Goal: Find specific page/section: Find specific page/section

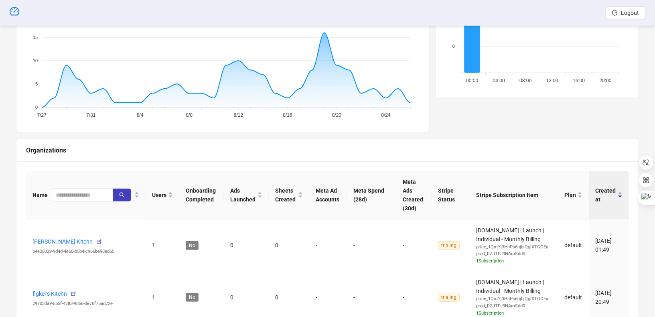
scroll to position [188, 0]
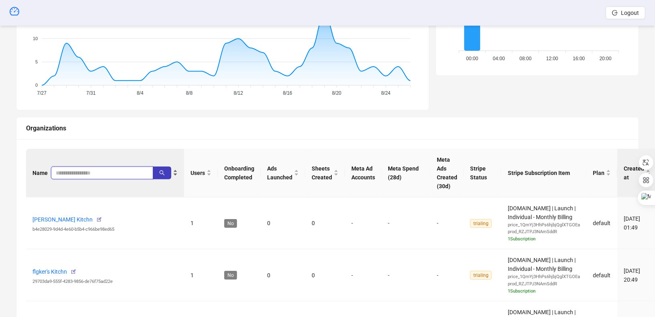
click at [98, 169] on input "search" at bounding box center [99, 173] width 86 height 9
paste input "**********"
click at [155, 170] on button "button" at bounding box center [162, 173] width 18 height 13
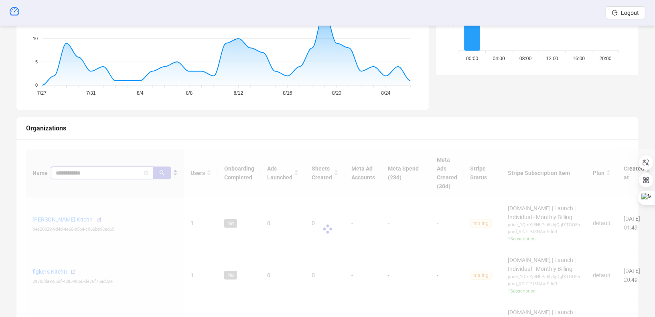
scroll to position [173, 0]
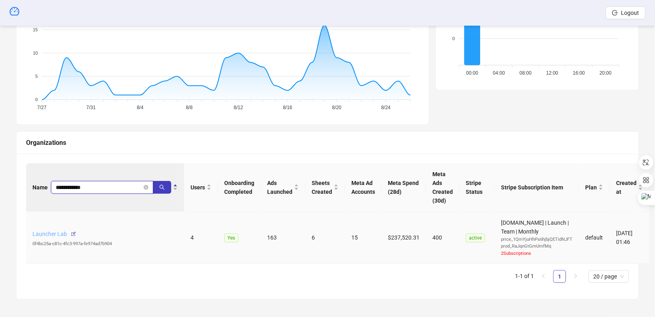
type input "**********"
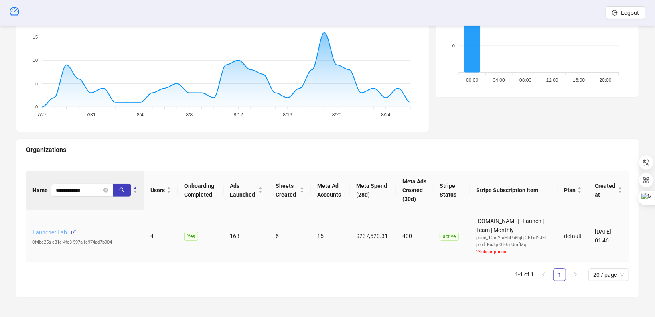
click at [55, 233] on link "Launcher Lab" at bounding box center [50, 232] width 35 height 6
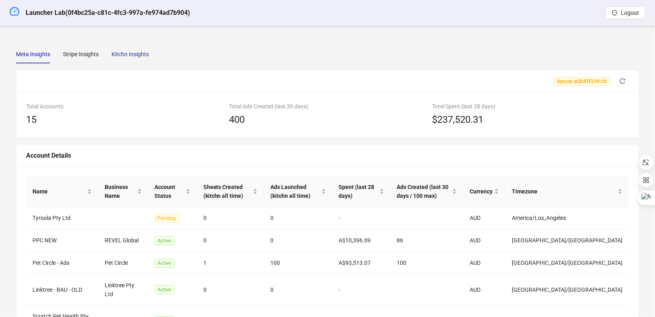
click at [143, 54] on div "Kitchn Insights" at bounding box center [130, 54] width 37 height 9
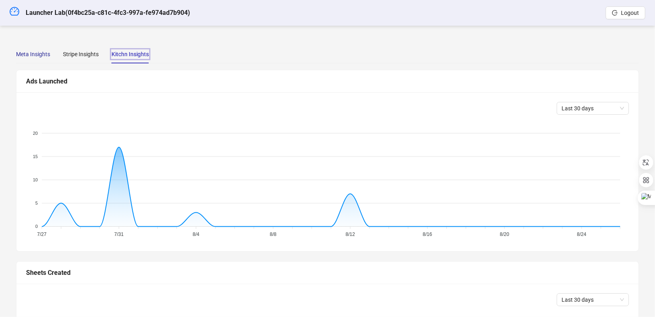
click at [47, 50] on div "Meta Insights" at bounding box center [33, 54] width 34 height 9
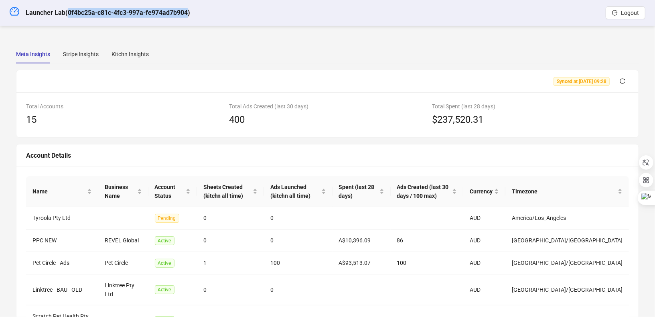
drag, startPoint x: 67, startPoint y: 12, endPoint x: 189, endPoint y: 11, distance: 122.0
click at [189, 11] on h5 "Launcher Lab ( 0f4bc25a-c81c-4fc3-997a-fe974ad7b904 )" at bounding box center [108, 13] width 165 height 10
copy h5 "0f4bc25a-c81c-4fc3-997a-fe974ad7b904"
click at [116, 63] on div "Meta Insights Stripe Insights Kitchn Insights Synced at [DATE] 09:28 Total Acco…" at bounding box center [327, 269] width 623 height 448
click at [149, 49] on div "Meta Insights Stripe Insights Kitchn Insights" at bounding box center [327, 54] width 623 height 18
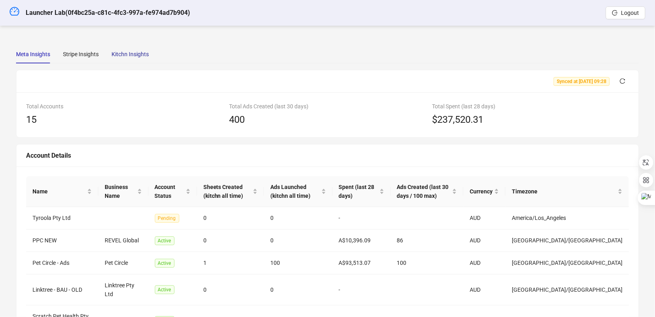
click at [147, 50] on div "Kitchn Insights" at bounding box center [130, 54] width 37 height 9
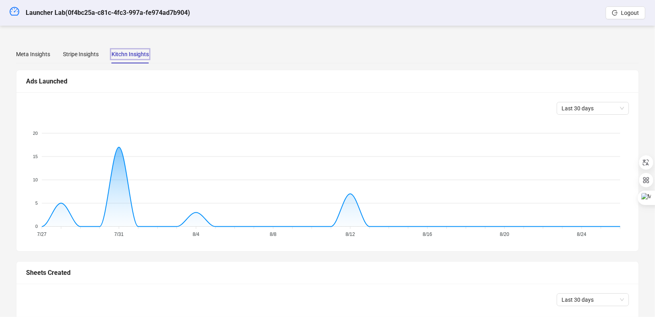
click at [151, 15] on h5 "Launcher Lab ( 0f4bc25a-c81c-4fc3-997a-fe974ad7b904 )" at bounding box center [108, 13] width 165 height 10
click at [169, 12] on h5 "Launcher Lab ( 0f4bc25a-c81c-4fc3-997a-fe974ad7b904 )" at bounding box center [108, 13] width 165 height 10
drag, startPoint x: 190, startPoint y: 12, endPoint x: 69, endPoint y: 13, distance: 121.6
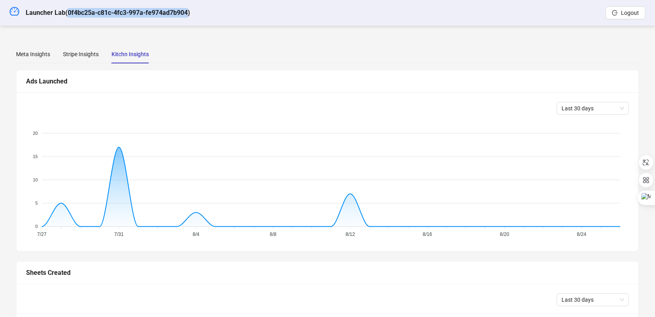
click at [69, 13] on h5 "Launcher Lab ( 0f4bc25a-c81c-4fc3-997a-fe974ad7b904 )" at bounding box center [108, 13] width 165 height 10
copy h5 "0f4bc25a-c81c-4fc3-997a-fe974ad7b904"
click at [36, 55] on div "Meta Insights" at bounding box center [33, 54] width 34 height 9
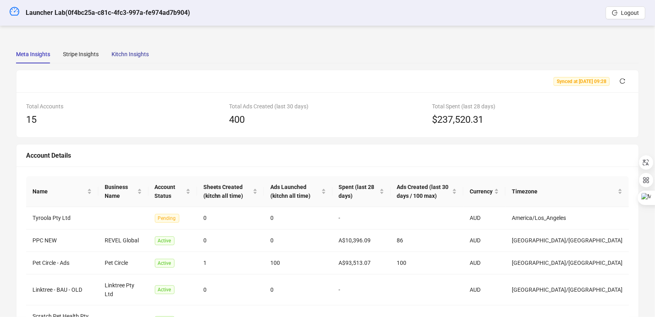
click at [124, 54] on div "Kitchn Insights" at bounding box center [130, 54] width 37 height 9
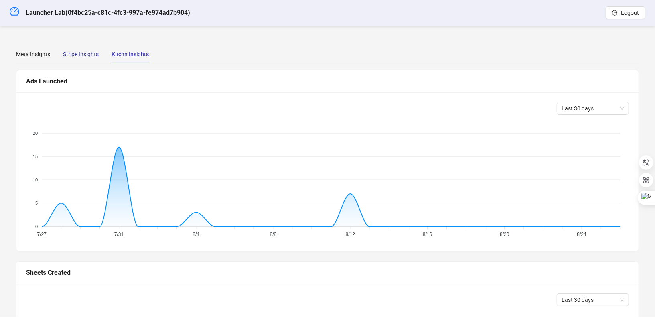
click at [87, 55] on div "Stripe Insights" at bounding box center [81, 54] width 36 height 9
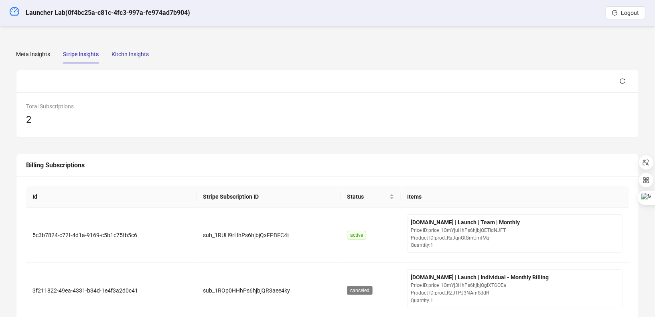
click at [137, 51] on div "Kitchn Insights" at bounding box center [130, 54] width 37 height 9
